Goal: Navigation & Orientation: Go to known website

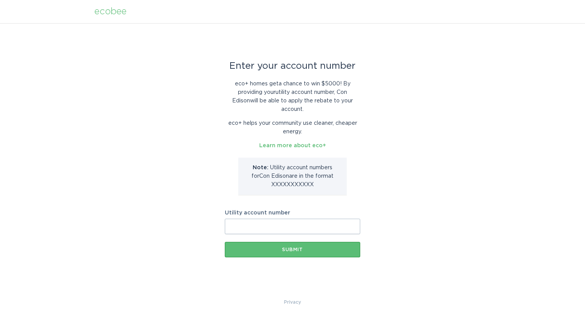
click at [100, 13] on div "ecobee" at bounding box center [110, 11] width 32 height 9
click at [122, 12] on div "ecobee" at bounding box center [110, 11] width 32 height 9
